Goal: Find specific page/section: Find specific page/section

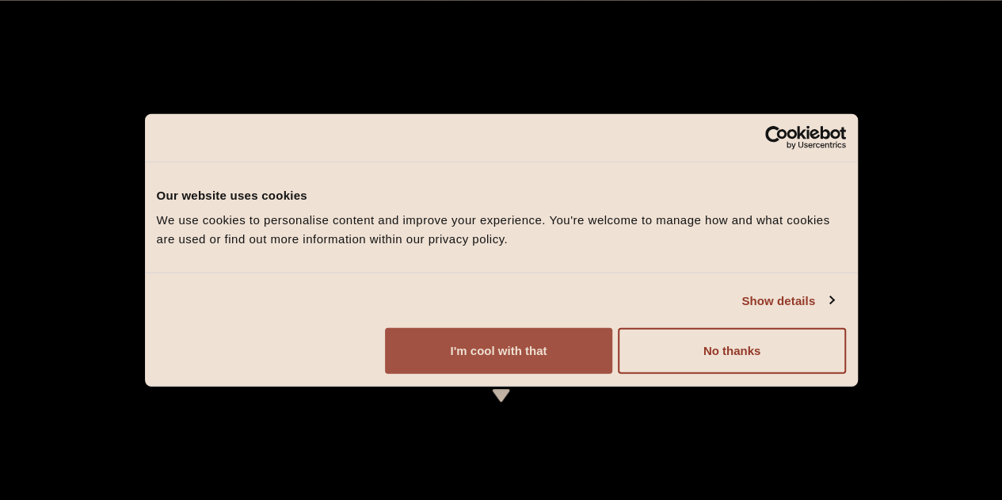
click at [612, 374] on button "I'm cool with that" at bounding box center [498, 351] width 227 height 46
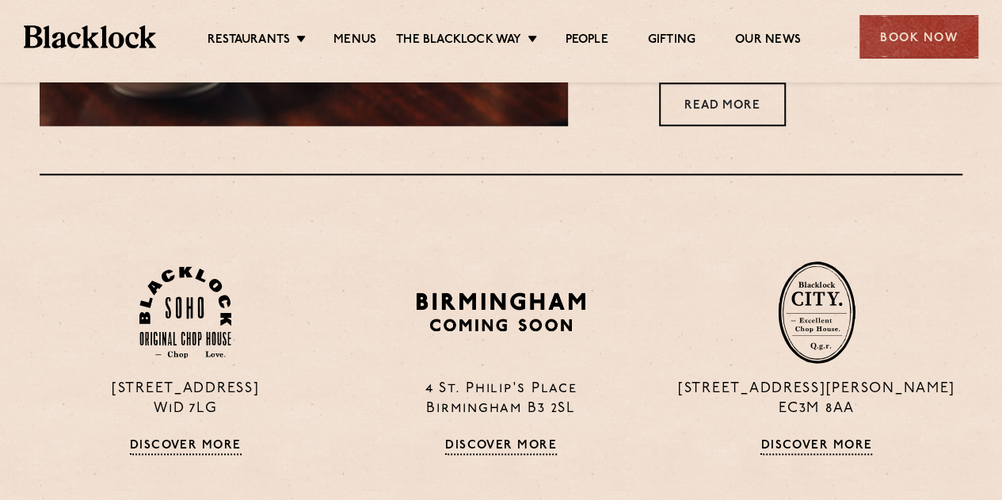
scroll to position [950, 0]
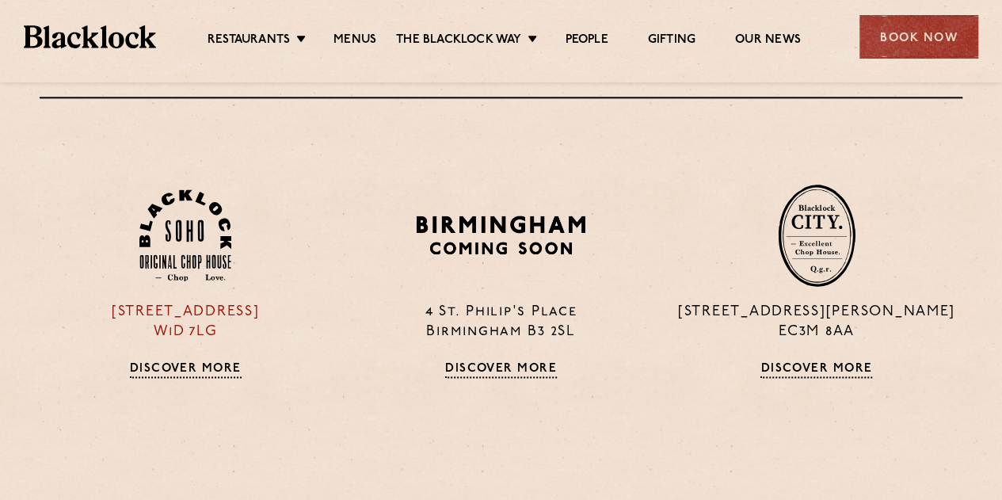
drag, startPoint x: 74, startPoint y: 308, endPoint x: 310, endPoint y: 316, distance: 236.1
click at [310, 316] on p "[STREET_ADDRESS]" at bounding box center [185, 323] width 291 height 40
